Goal: Information Seeking & Learning: Check status

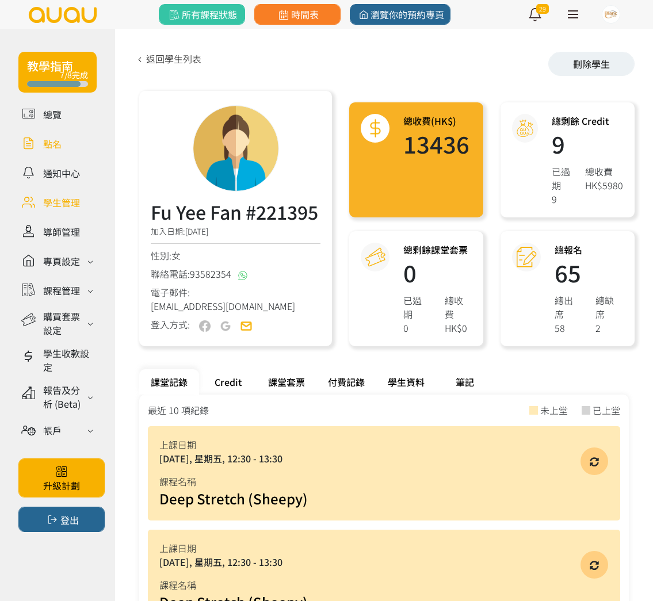
click at [67, 140] on link at bounding box center [57, 143] width 78 height 20
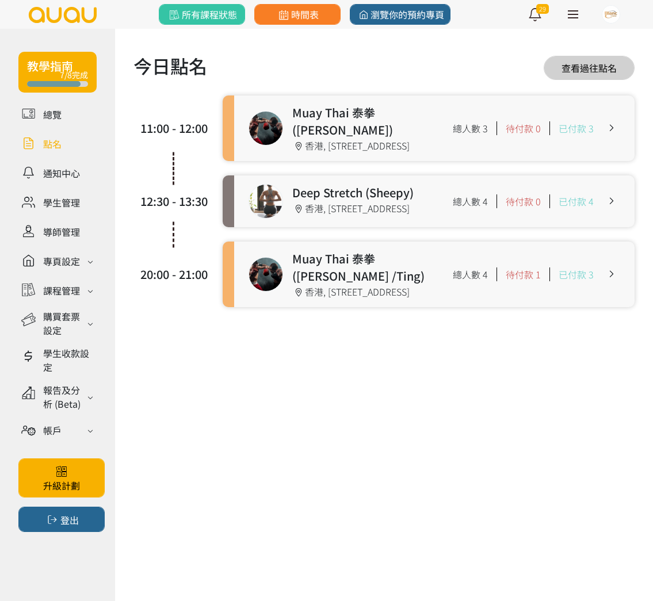
click at [394, 135] on link at bounding box center [434, 129] width 400 height 66
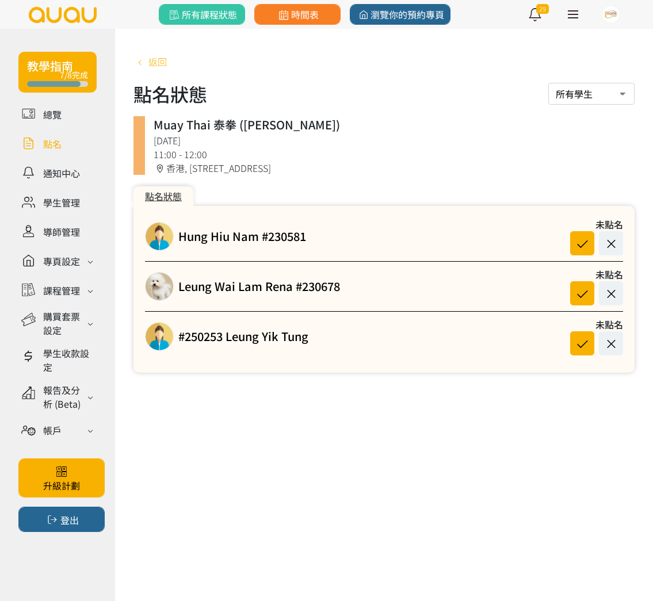
click at [161, 66] on span "返回" at bounding box center [157, 62] width 18 height 14
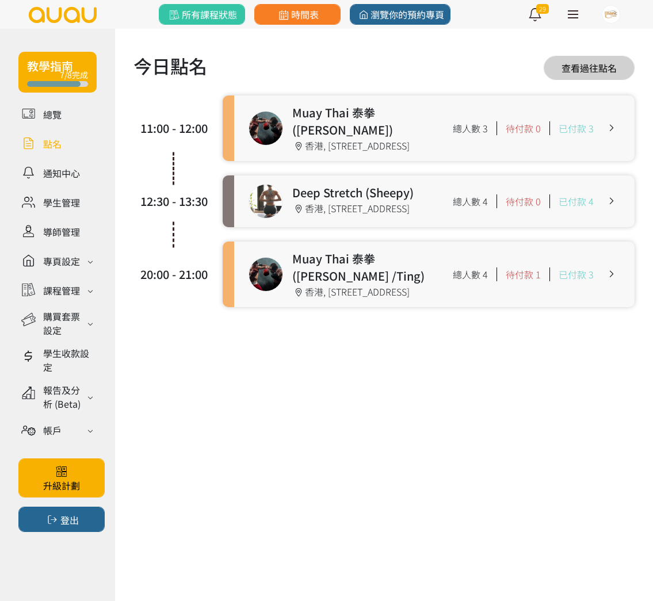
click at [319, 146] on link at bounding box center [434, 129] width 400 height 66
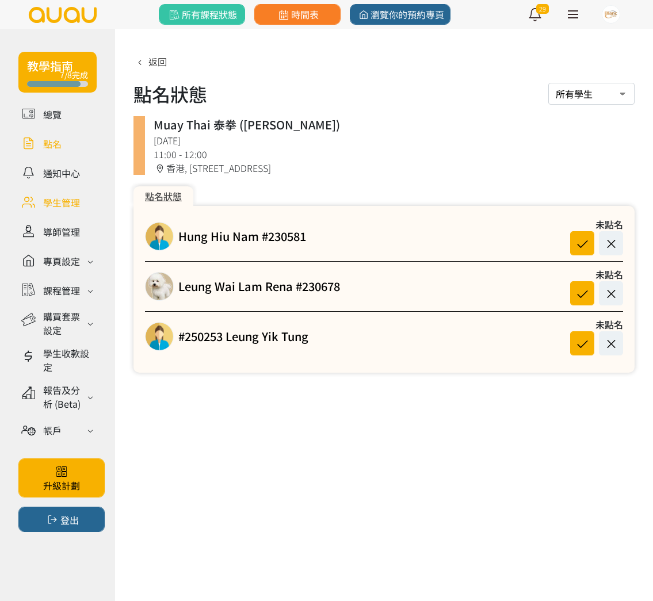
click at [61, 202] on link at bounding box center [57, 202] width 78 height 20
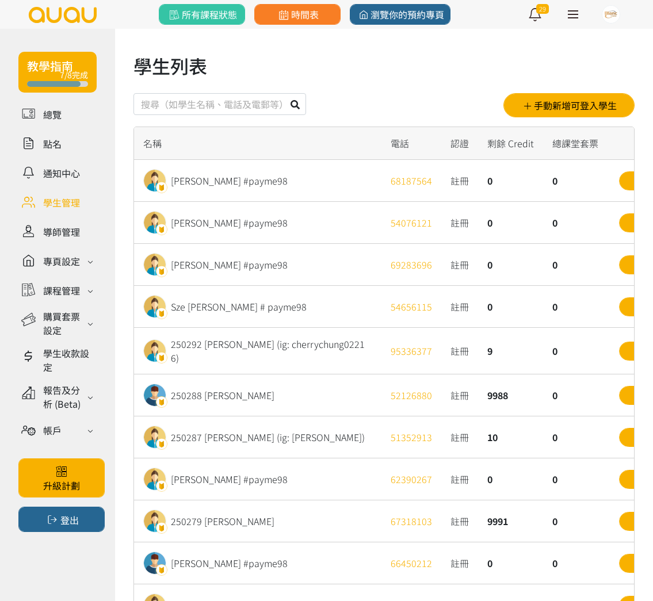
click at [241, 100] on input "text" at bounding box center [219, 104] width 173 height 22
type input "221395"
click at [284, 93] on button at bounding box center [295, 104] width 22 height 22
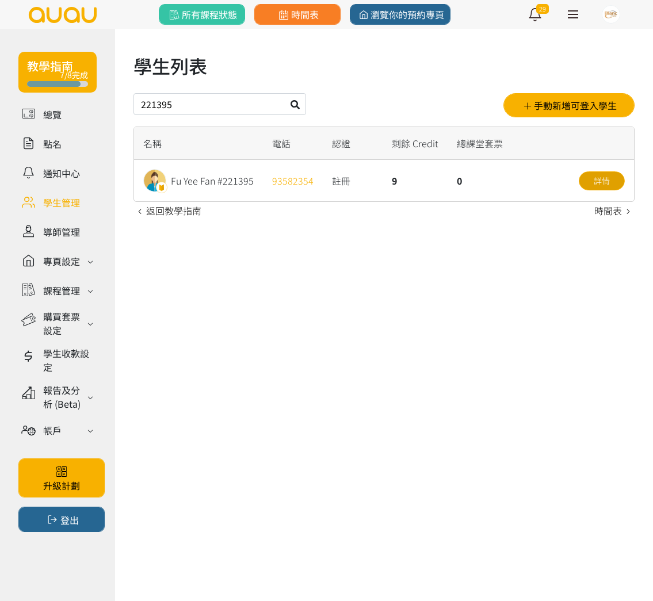
click at [603, 184] on link "詳情" at bounding box center [602, 180] width 46 height 19
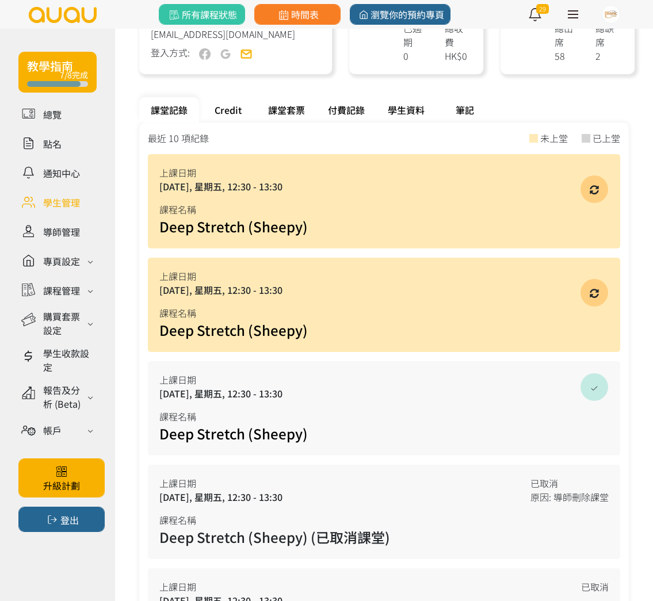
scroll to position [271, 0]
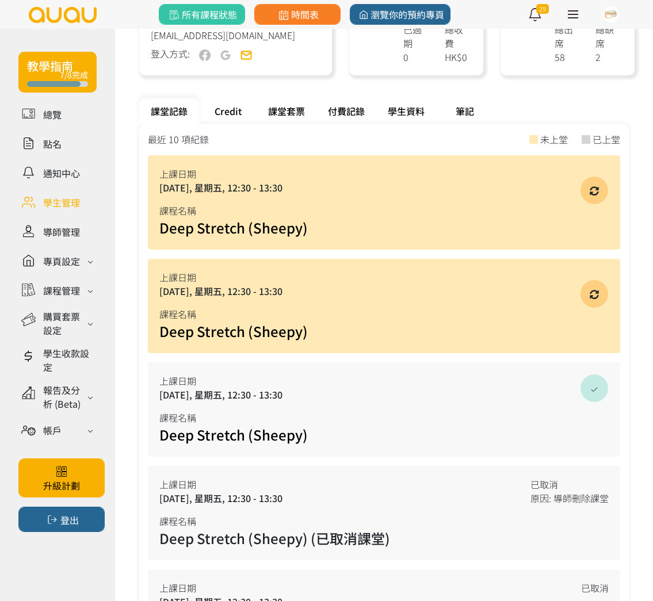
click at [232, 115] on div "Credit" at bounding box center [228, 110] width 58 height 25
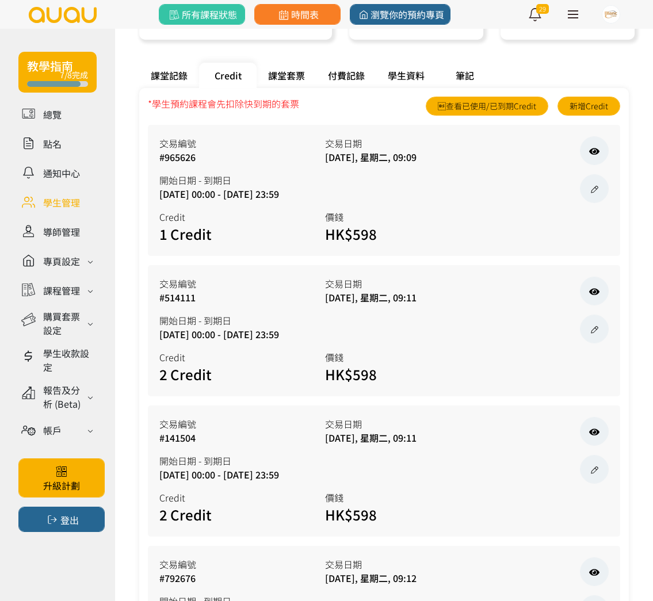
scroll to position [209, 0]
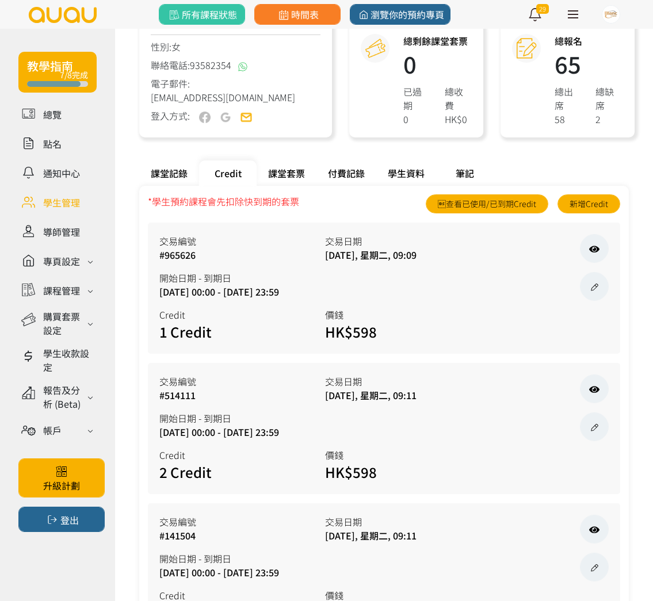
click at [174, 167] on div "課堂記錄" at bounding box center [169, 173] width 60 height 25
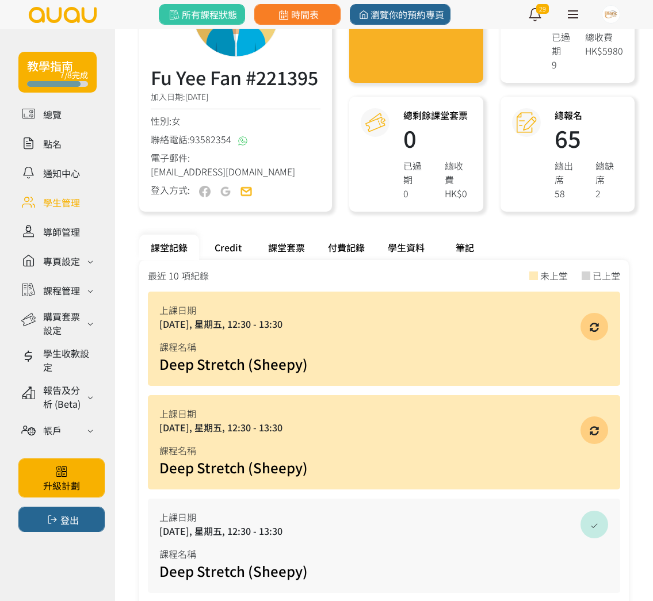
scroll to position [135, 0]
click at [231, 249] on div "Credit" at bounding box center [228, 246] width 58 height 25
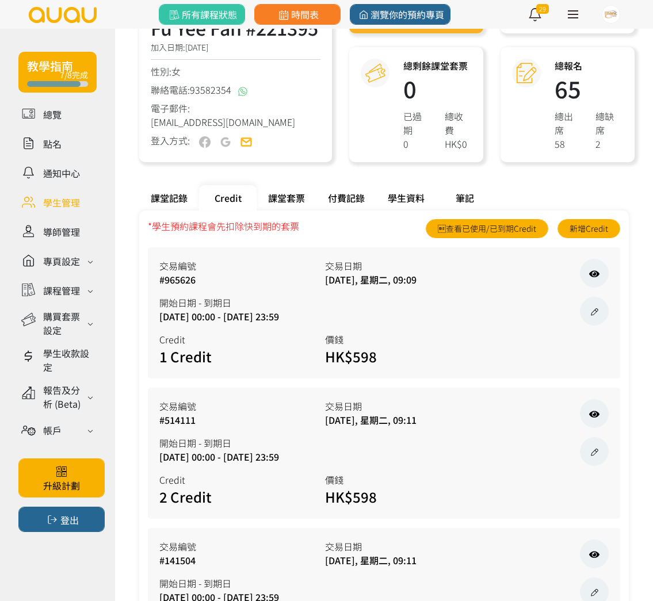
scroll to position [227, 0]
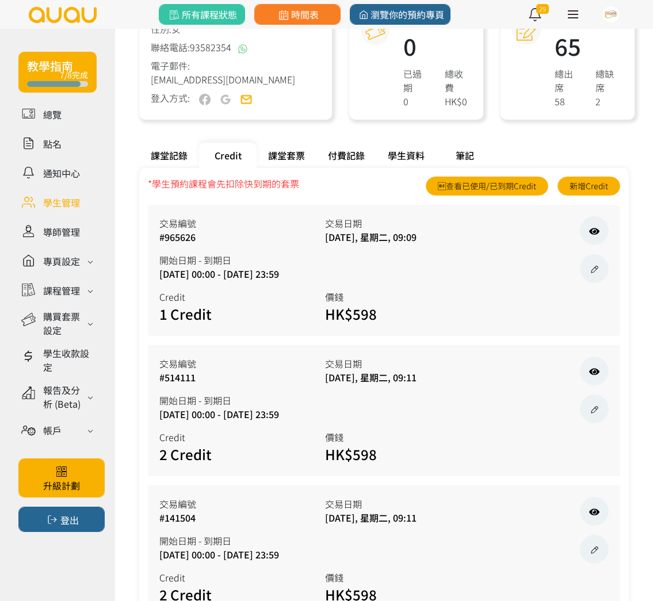
click at [186, 158] on div "課堂記錄" at bounding box center [169, 155] width 60 height 25
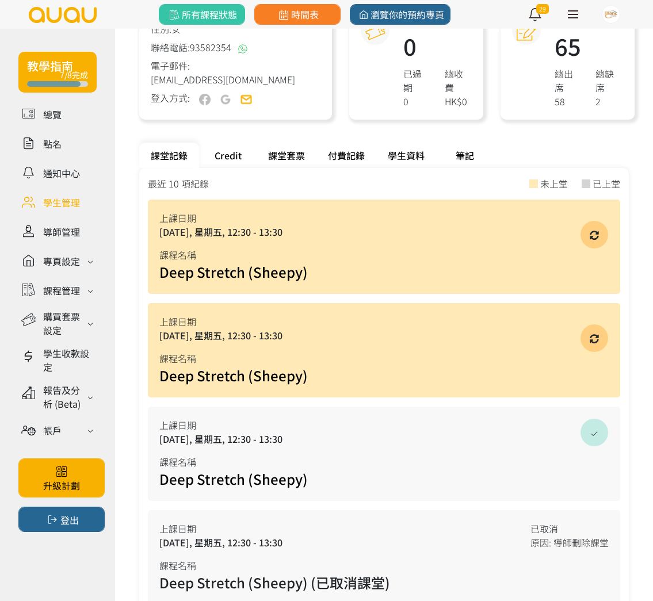
click at [242, 150] on div "Credit" at bounding box center [228, 155] width 58 height 25
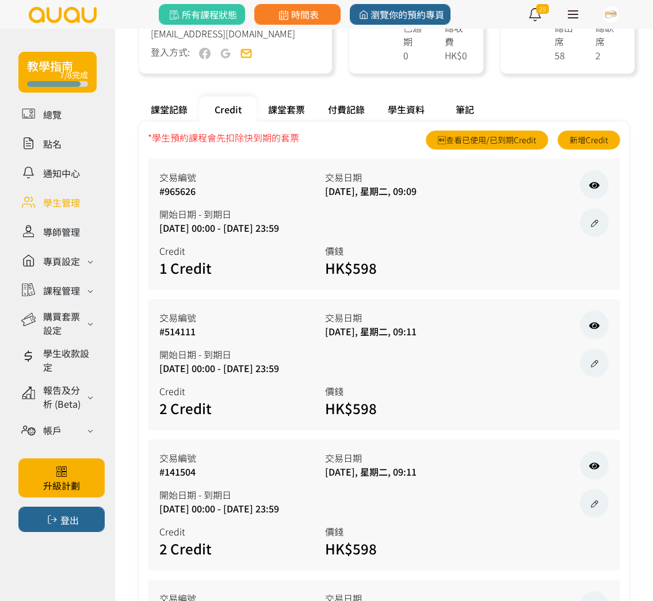
scroll to position [276, 0]
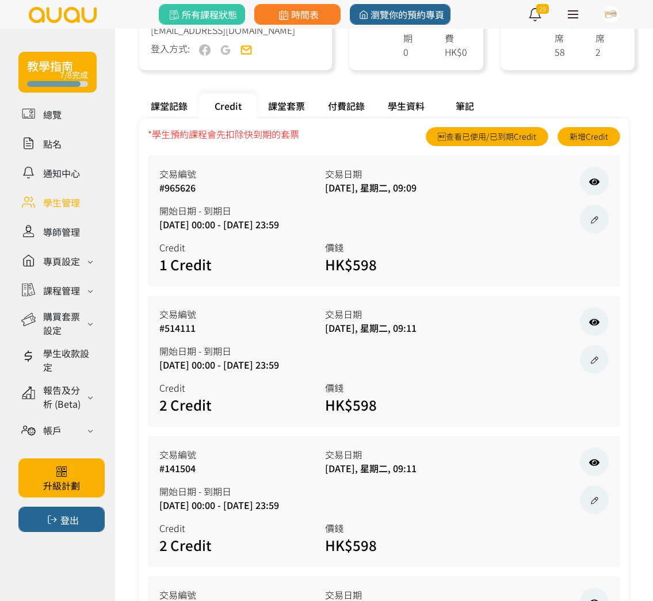
click at [187, 109] on div "課堂記錄" at bounding box center [169, 105] width 60 height 25
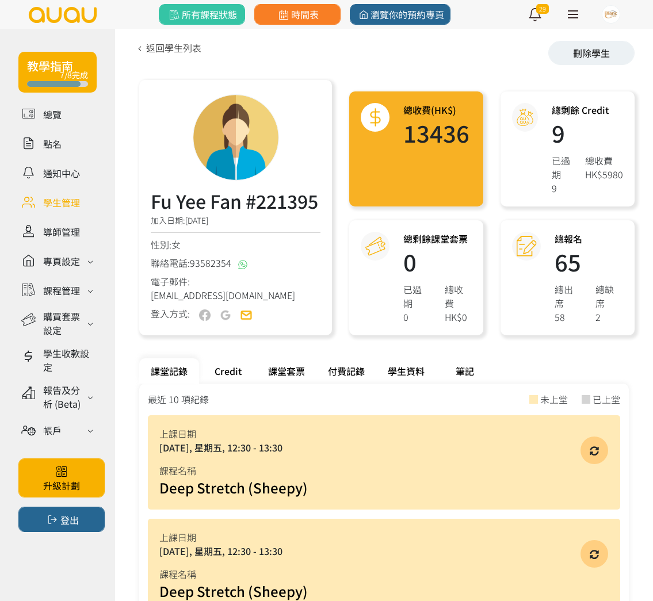
scroll to position [0, 0]
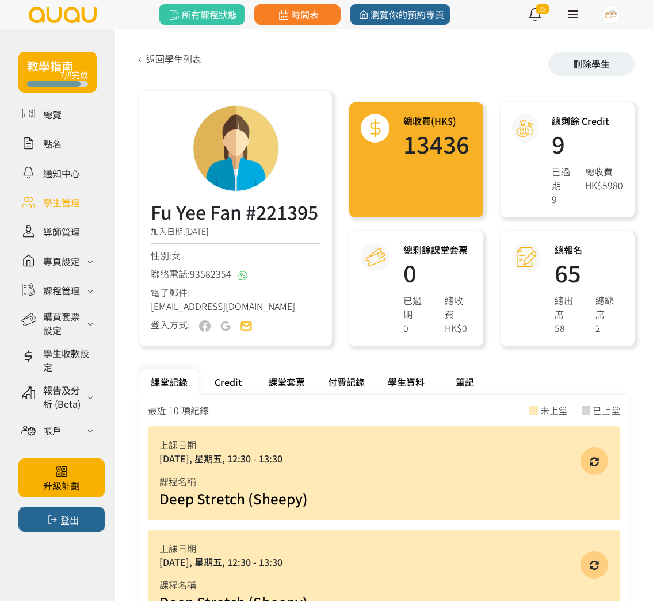
click at [231, 378] on div "Credit" at bounding box center [228, 381] width 58 height 25
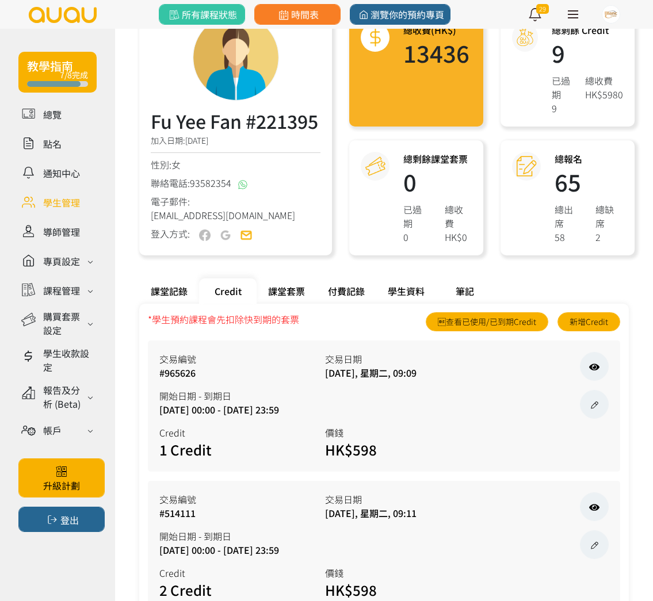
scroll to position [243, 0]
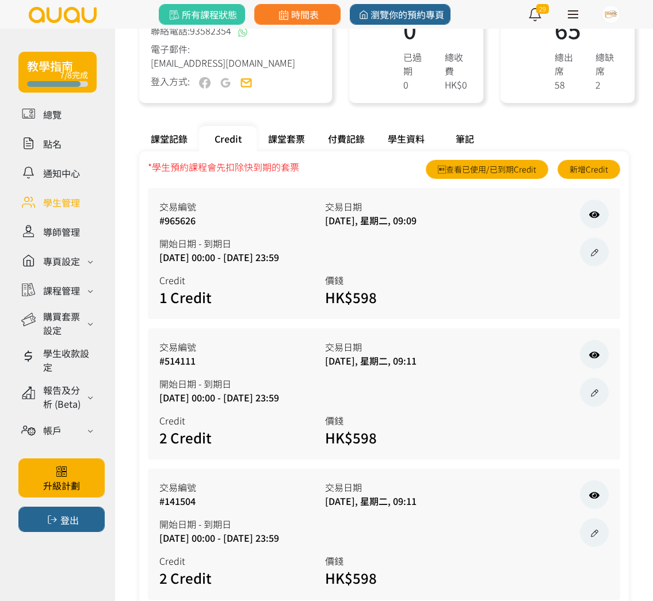
click at [293, 140] on div "課堂套票" at bounding box center [287, 138] width 60 height 25
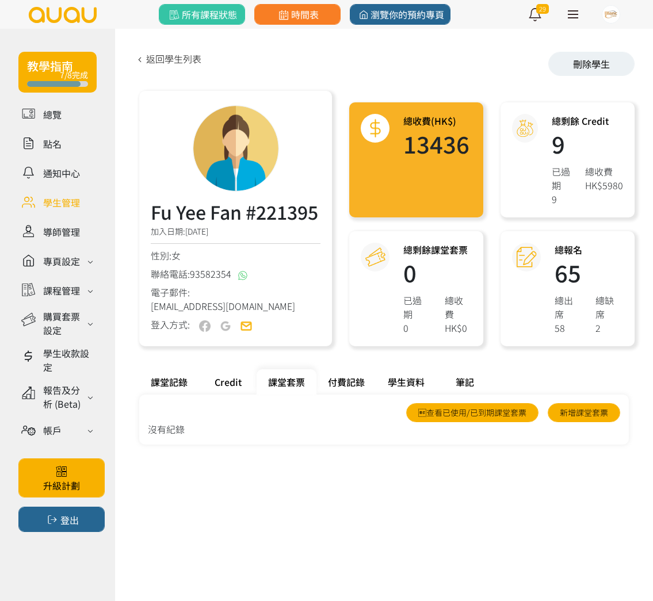
click at [353, 387] on div "付費記錄" at bounding box center [346, 381] width 60 height 25
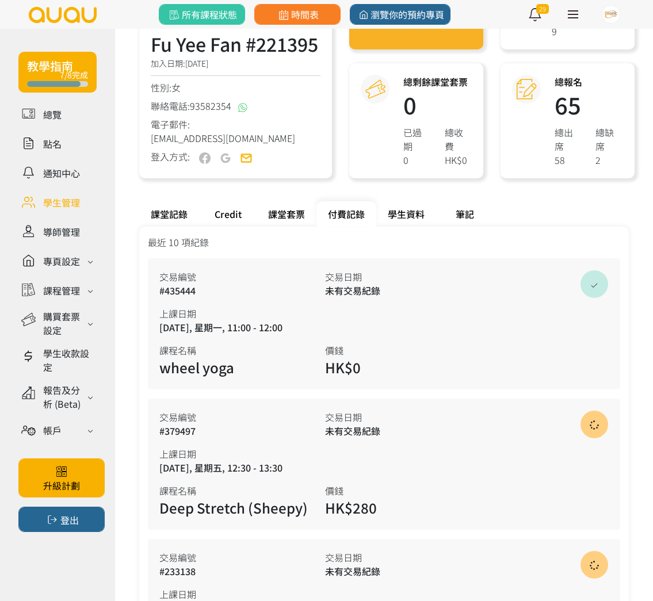
scroll to position [185, 0]
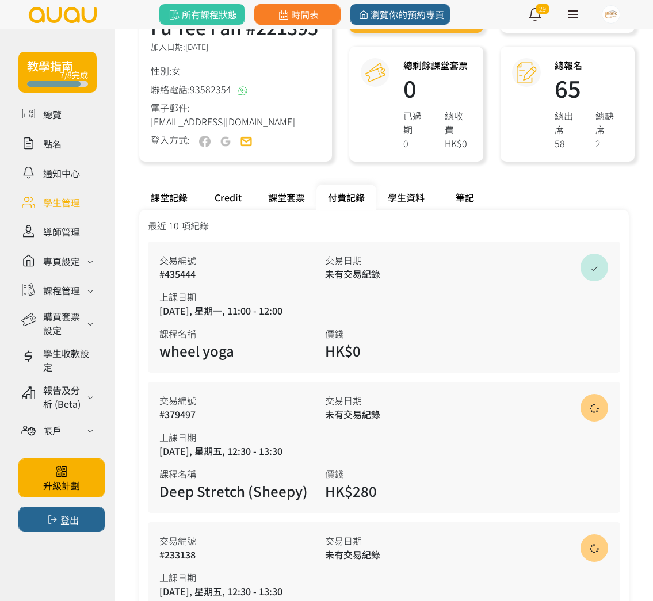
click at [167, 209] on div "課堂記錄" at bounding box center [169, 197] width 60 height 25
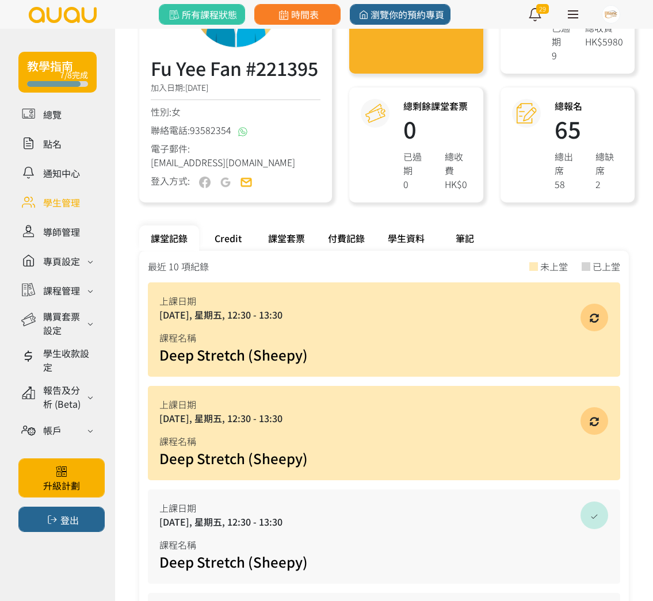
scroll to position [187, 0]
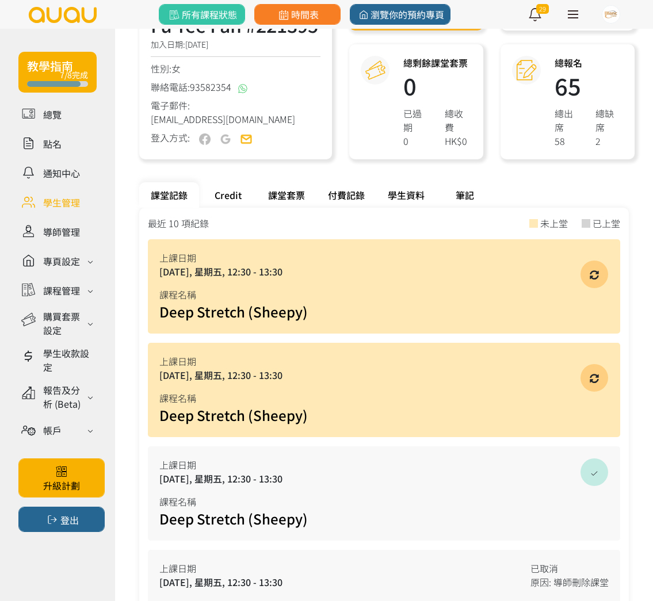
click at [228, 192] on div "Credit" at bounding box center [228, 194] width 58 height 25
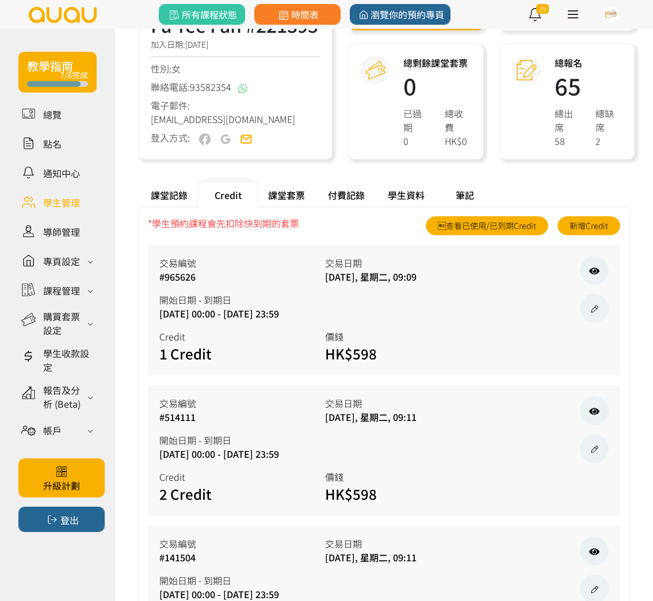
click at [184, 194] on div "課堂記錄" at bounding box center [169, 194] width 60 height 25
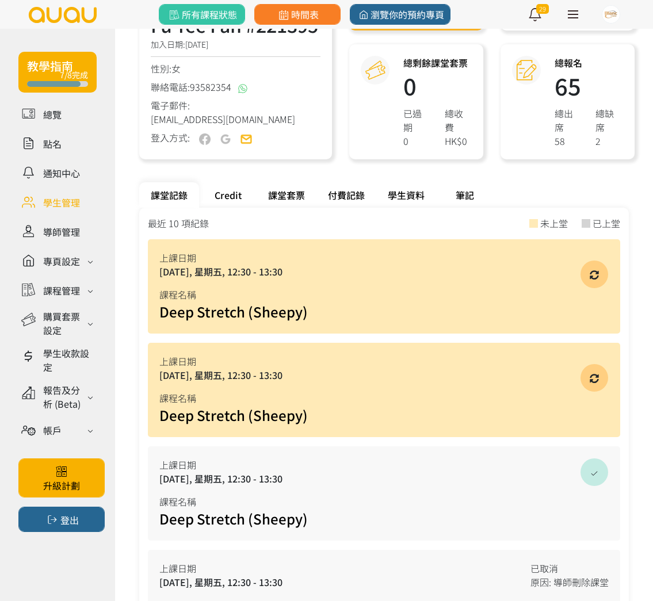
click at [227, 193] on div "Credit" at bounding box center [228, 194] width 58 height 25
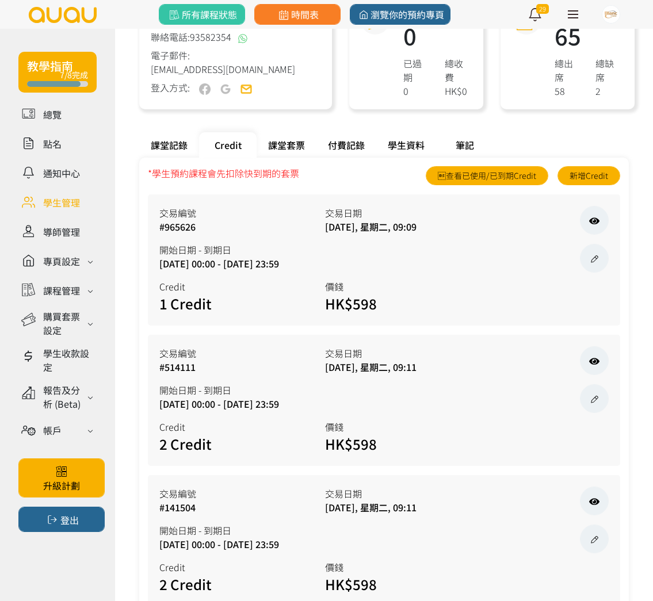
scroll to position [270, 0]
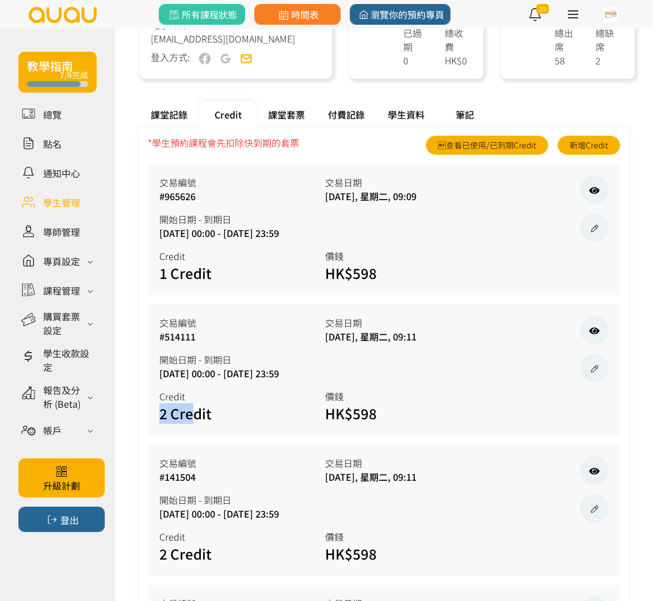
drag, startPoint x: 267, startPoint y: 400, endPoint x: 194, endPoint y: 414, distance: 74.4
click at [194, 414] on div "Credit 2 Credit 價錢 HK$598" at bounding box center [383, 402] width 449 height 44
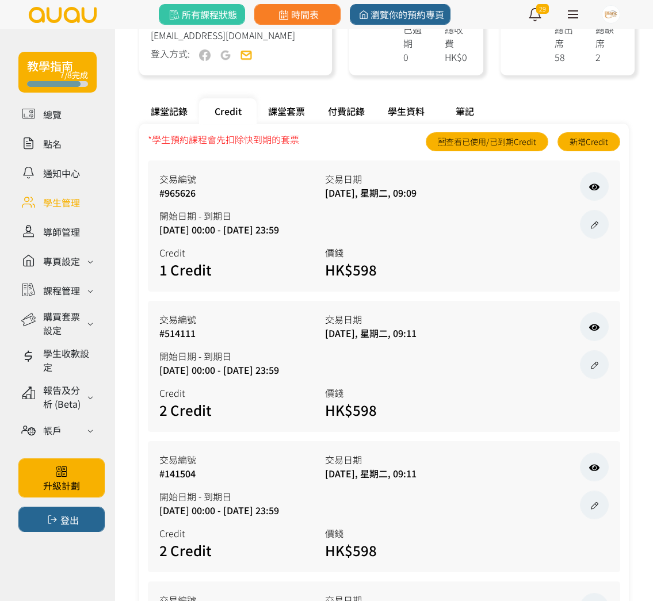
drag, startPoint x: 218, startPoint y: 425, endPoint x: 292, endPoint y: 407, distance: 75.6
click at [219, 424] on div "交易編號 #514111 交易日期 [DATE], 星期二, 09:11 開始日期 - 到期日 [DATE] 00:00 - [DATE] 23:59 Cre…" at bounding box center [384, 366] width 472 height 131
click at [593, 324] on icon at bounding box center [594, 327] width 10 height 9
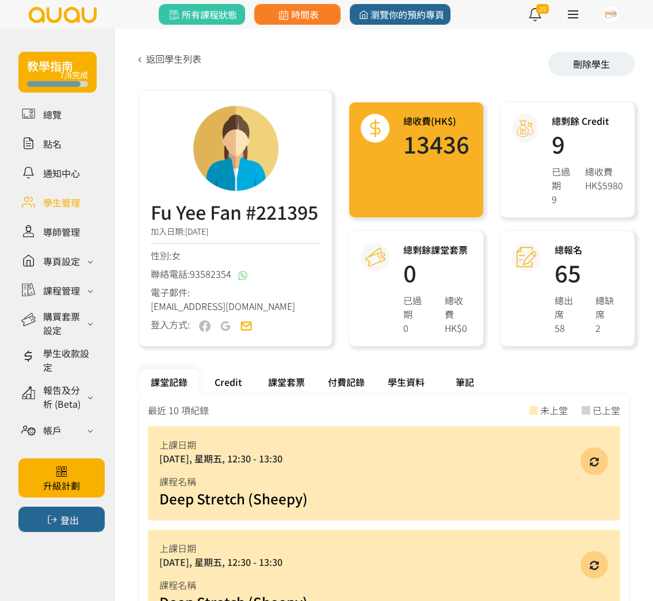
scroll to position [271, 0]
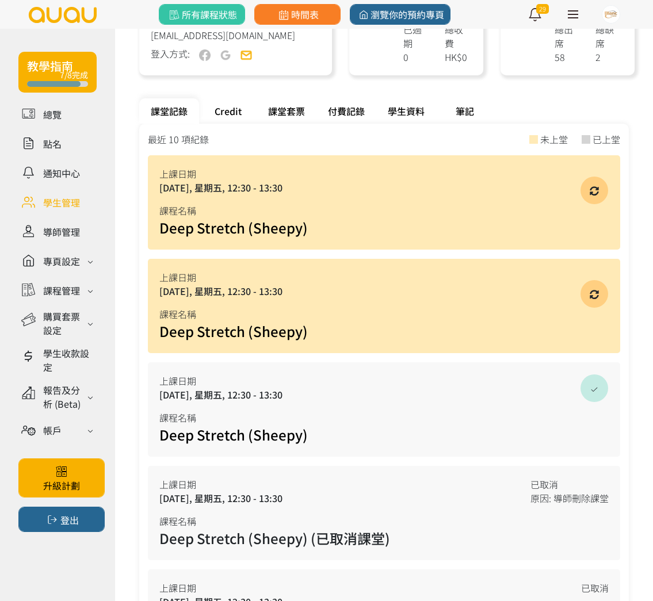
click at [291, 201] on div "上課日期 [DATE], 星期五, 12:30 - 13:30 課程名稱 Deep Stretch (Sheepy)" at bounding box center [384, 202] width 472 height 94
click at [234, 115] on div "Credit" at bounding box center [228, 110] width 58 height 25
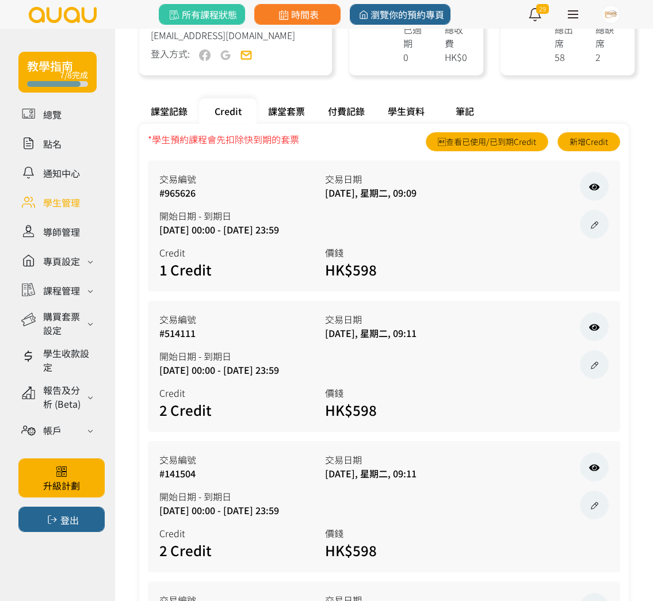
drag, startPoint x: 222, startPoint y: 106, endPoint x: 272, endPoint y: 106, distance: 50.1
click at [228, 108] on div "Credit" at bounding box center [228, 110] width 58 height 25
click at [285, 105] on div "課堂套票" at bounding box center [287, 110] width 60 height 25
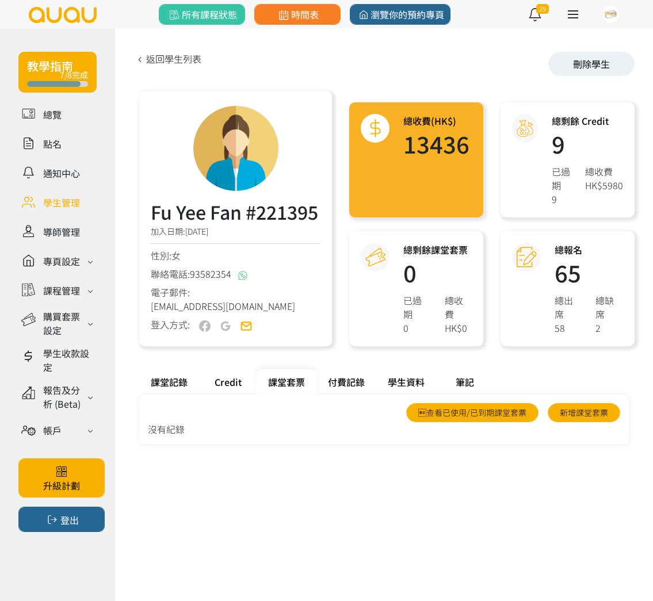
click at [161, 393] on div "課堂記錄" at bounding box center [169, 381] width 60 height 25
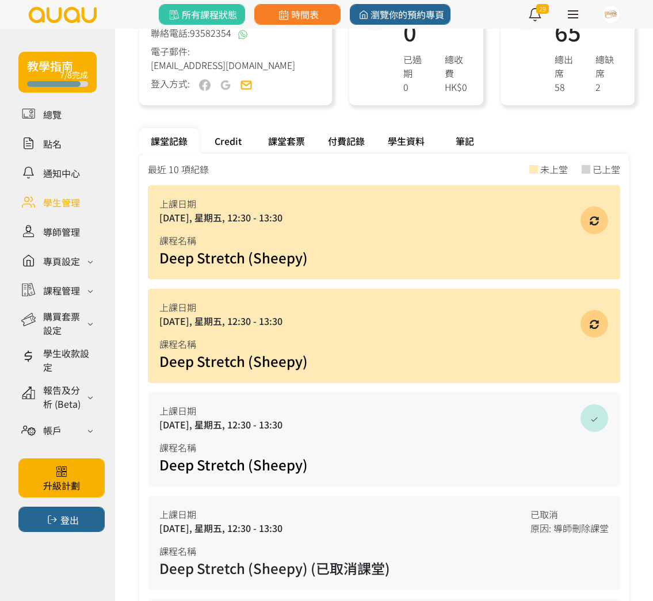
scroll to position [243, 0]
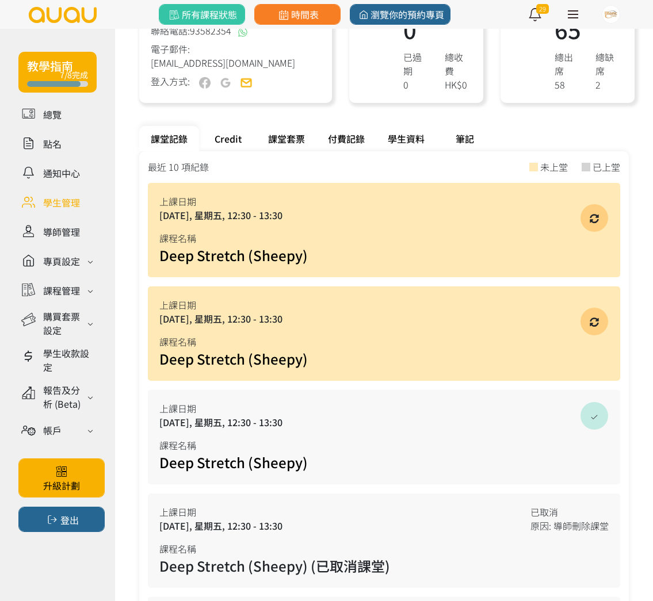
click at [239, 138] on div "Credit" at bounding box center [228, 138] width 58 height 25
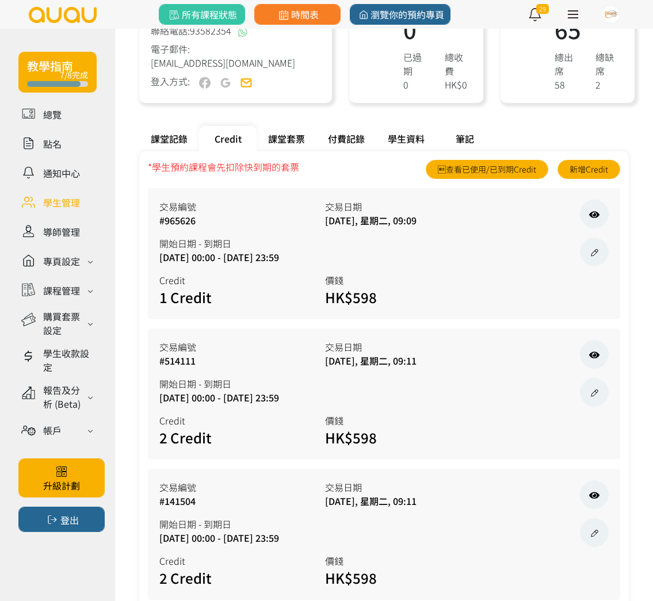
scroll to position [243, 0]
click at [508, 167] on link "查看已使用/已到期Credit" at bounding box center [487, 170] width 123 height 19
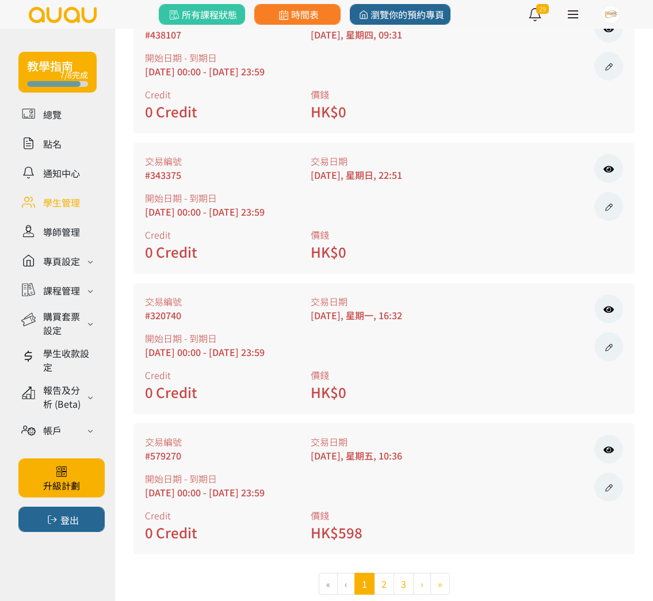
scroll to position [1724, 0]
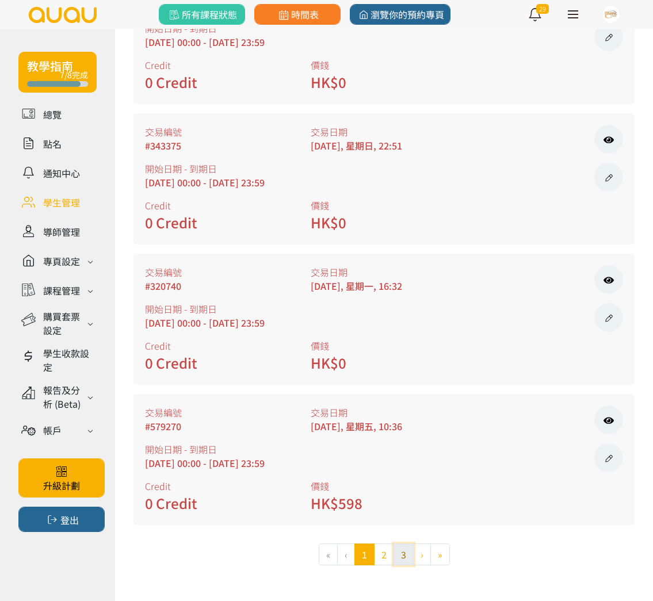
click at [403, 552] on button "3" at bounding box center [404, 555] width 20 height 22
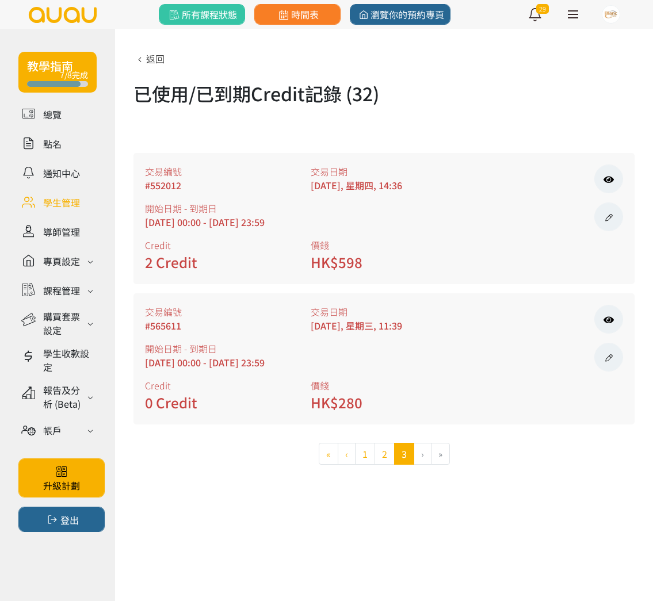
click at [423, 455] on li "›" at bounding box center [422, 454] width 17 height 22
click at [152, 53] on link "返回" at bounding box center [148, 59] width 31 height 14
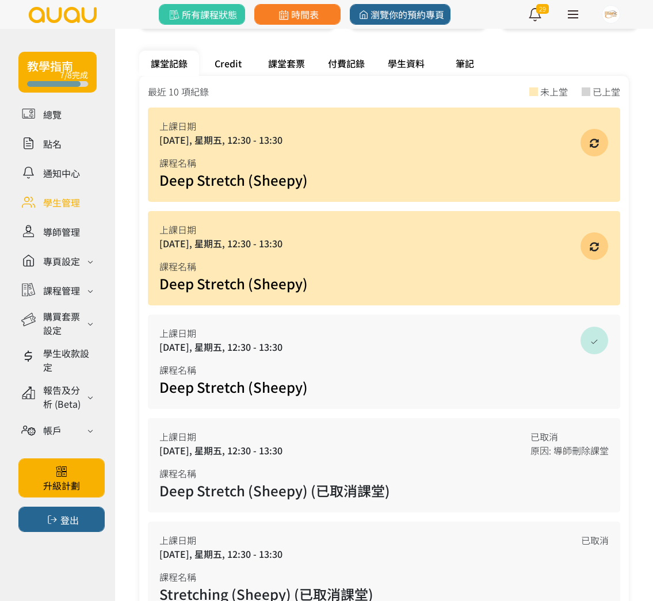
scroll to position [322, 0]
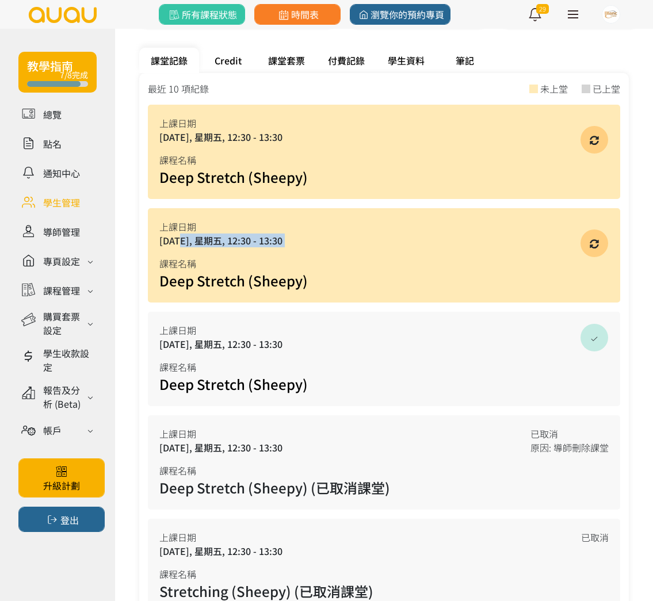
drag, startPoint x: 226, startPoint y: 248, endPoint x: 192, endPoint y: 239, distance: 35.6
click at [181, 235] on div "上課日期 2025/08/15, 星期五, 12:30 - 13:30 課程名稱 Deep Stretch (Sheepy)" at bounding box center [384, 255] width 472 height 94
click at [325, 272] on div "Deep Stretch (Sheepy)" at bounding box center [383, 280] width 449 height 21
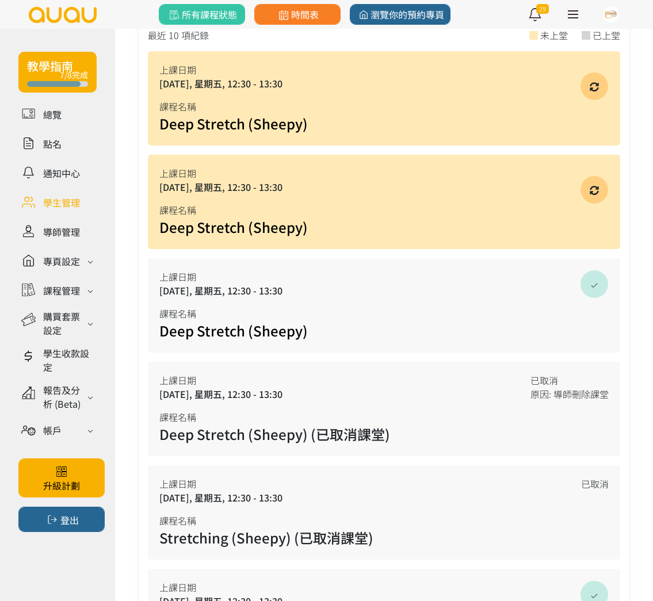
scroll to position [376, 0]
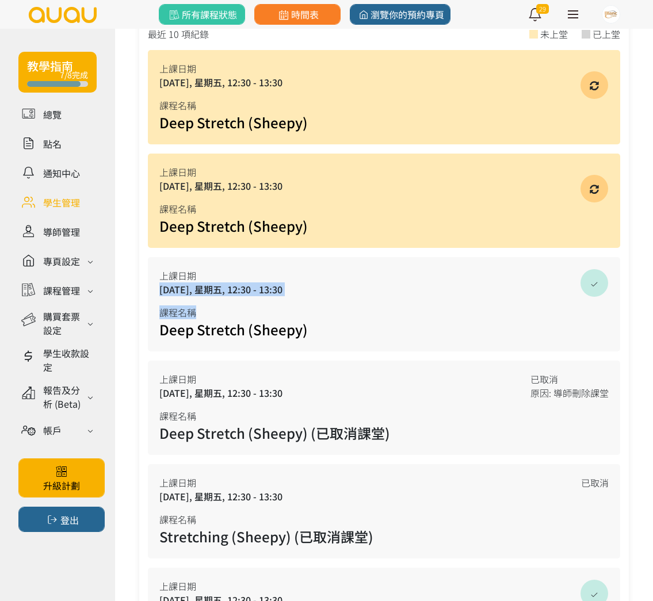
drag, startPoint x: 340, startPoint y: 309, endPoint x: 155, endPoint y: 284, distance: 187.0
click at [153, 284] on div "上課日期 2025/08/08, 星期五, 12:30 - 13:30 課程名稱 Deep Stretch (Sheepy)" at bounding box center [384, 304] width 472 height 94
click at [216, 291] on div "[DATE], 星期五, 12:30 - 13:30" at bounding box center [383, 290] width 449 height 14
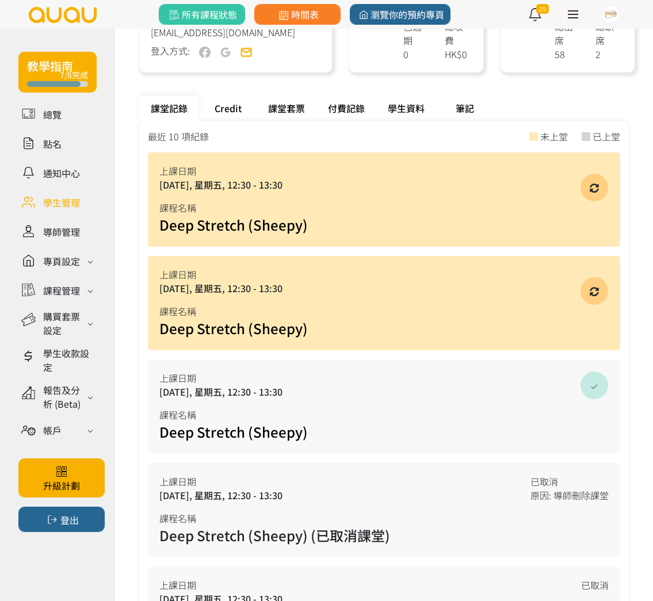
scroll to position [276, 0]
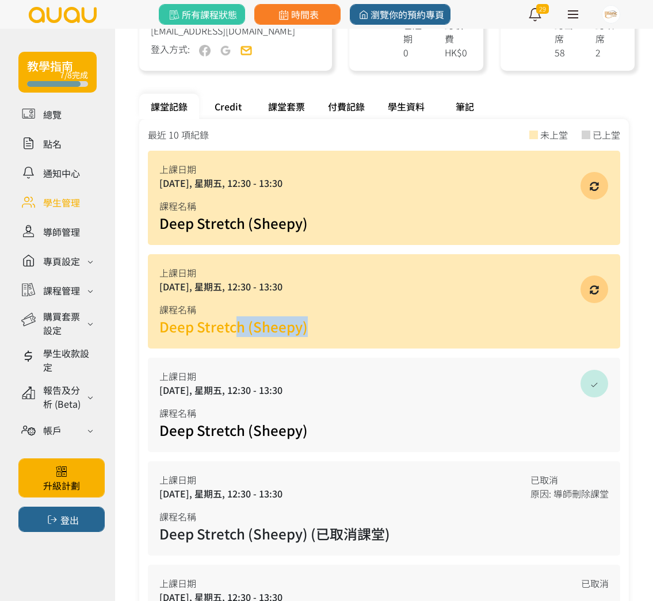
drag, startPoint x: 349, startPoint y: 324, endPoint x: 238, endPoint y: 318, distance: 111.2
click at [238, 318] on div "Deep Stretch (Sheepy)" at bounding box center [383, 326] width 449 height 21
click at [284, 325] on link "Deep Stretch (Sheepy)" at bounding box center [233, 326] width 148 height 20
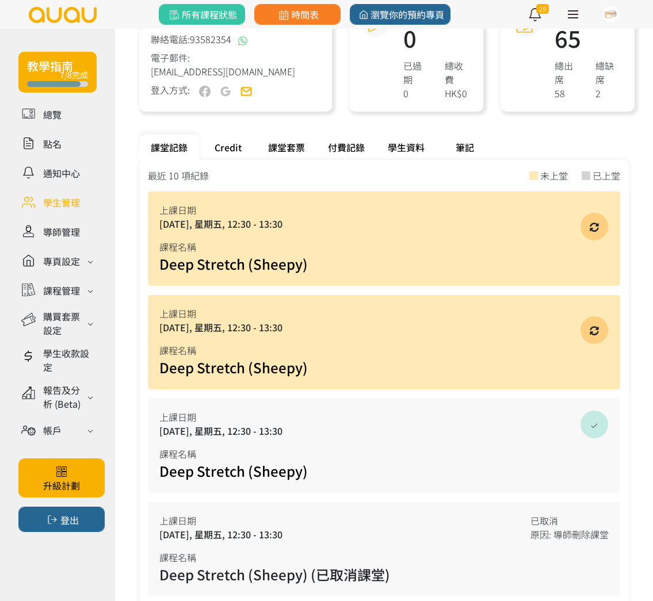
scroll to position [230, 0]
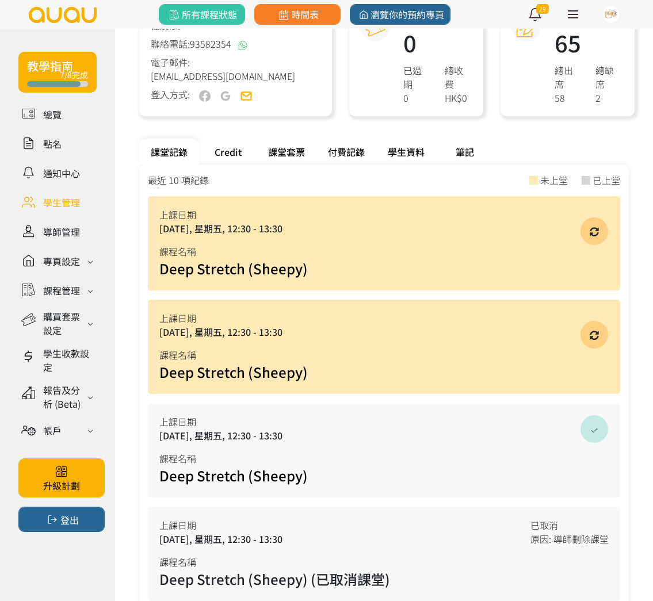
click at [233, 144] on div "Credit" at bounding box center [228, 151] width 58 height 25
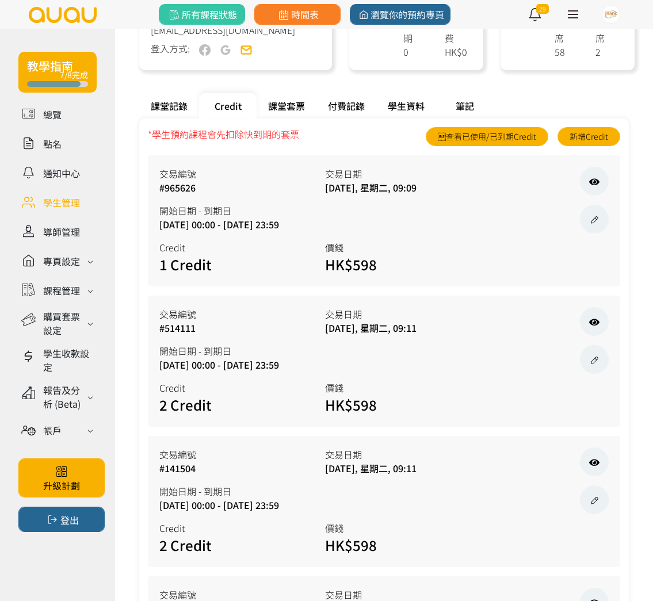
scroll to position [274, 0]
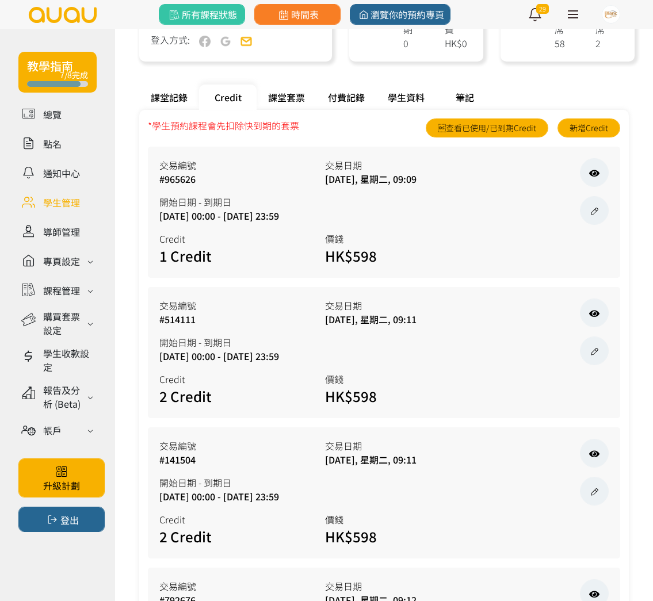
click at [173, 107] on div "課堂記錄" at bounding box center [169, 97] width 60 height 25
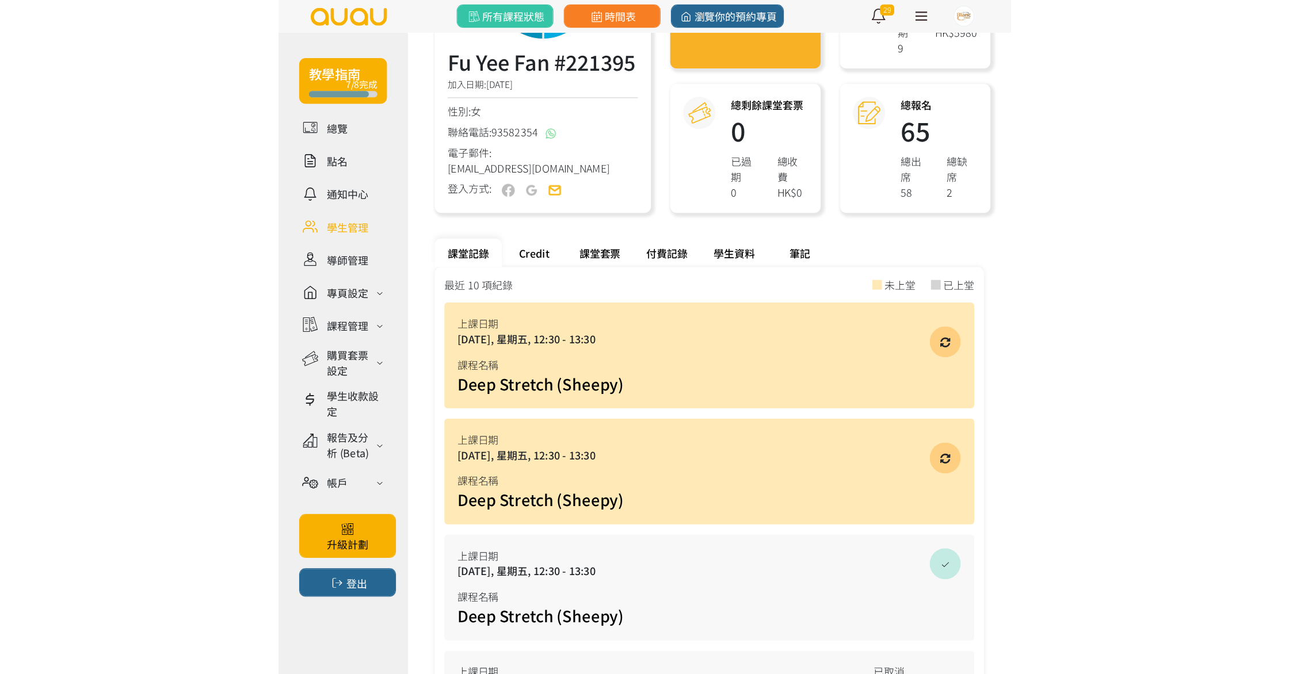
scroll to position [248, 0]
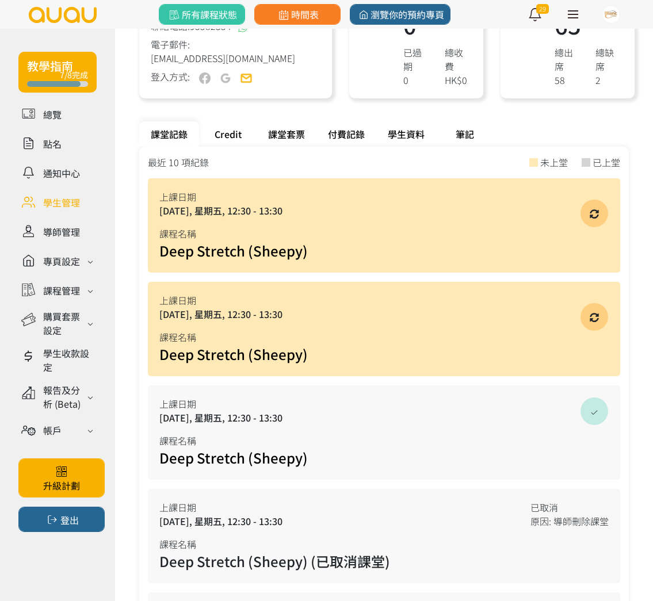
click at [231, 136] on div "Credit" at bounding box center [228, 133] width 58 height 25
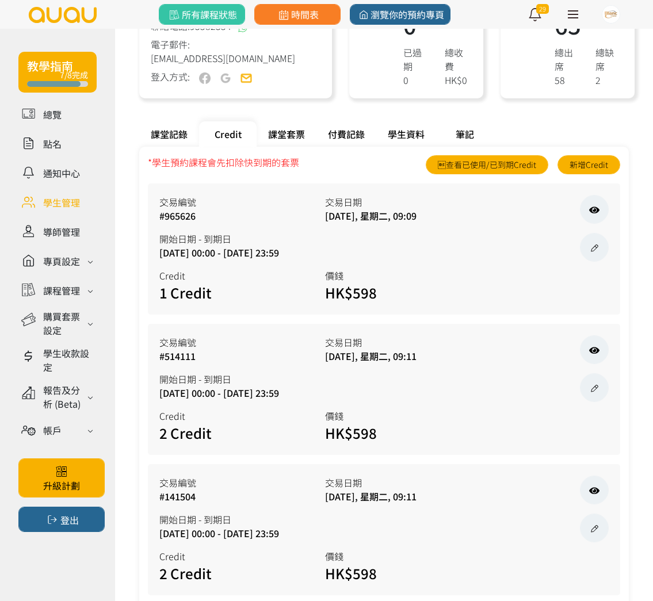
click at [175, 129] on div "課堂記錄" at bounding box center [169, 133] width 60 height 25
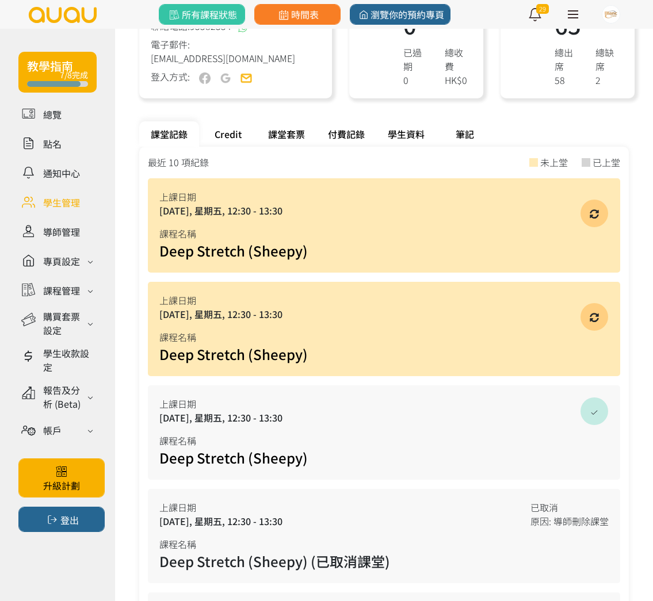
click at [239, 135] on div "Credit" at bounding box center [228, 133] width 58 height 25
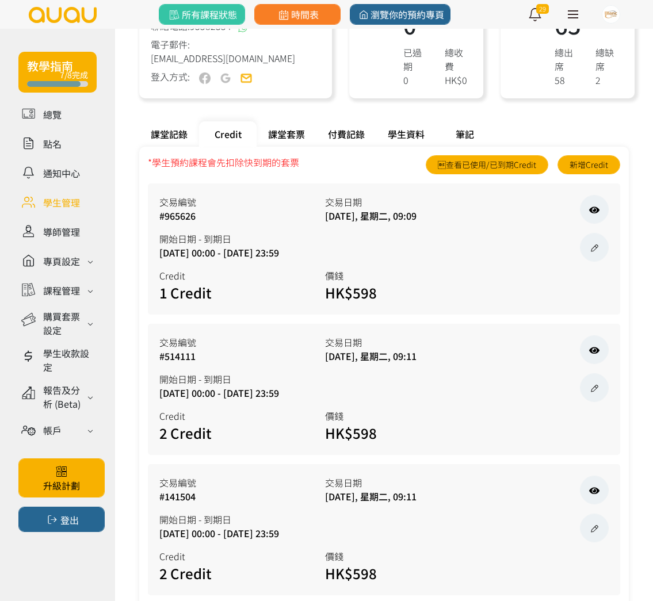
click at [169, 128] on div "課堂記錄" at bounding box center [169, 133] width 60 height 25
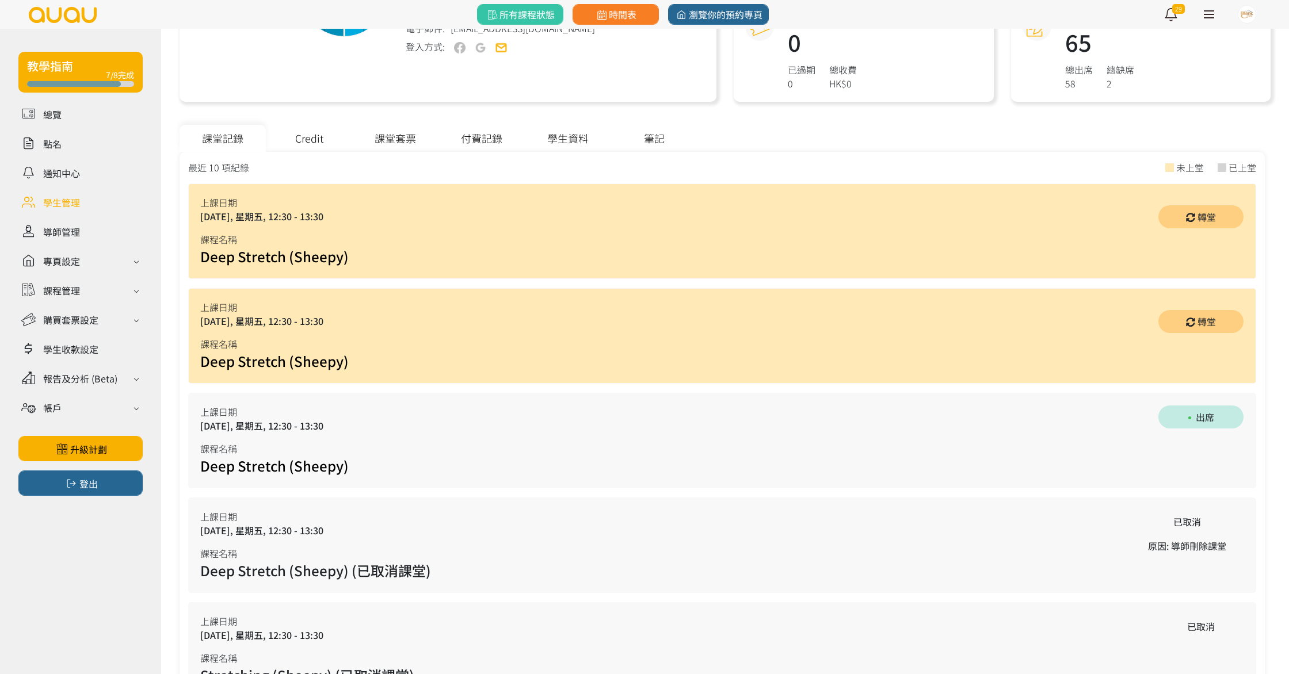
scroll to position [232, 0]
